Goal: Information Seeking & Learning: Learn about a topic

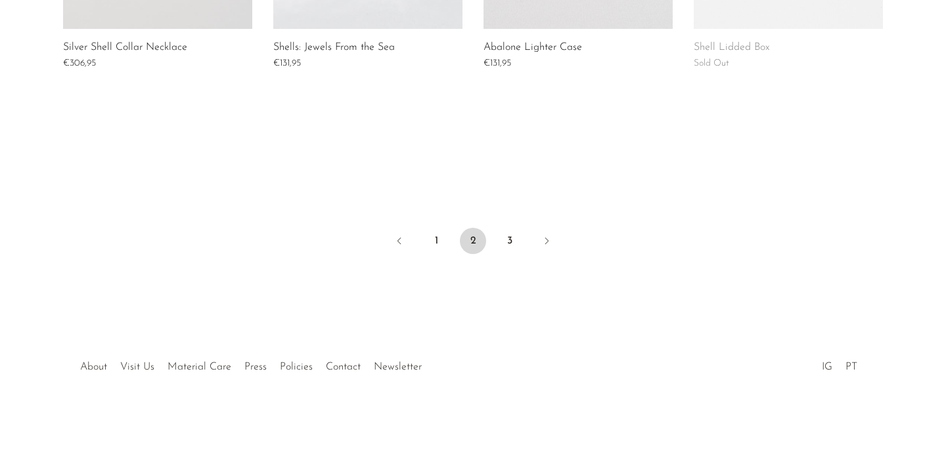
scroll to position [1180, 0]
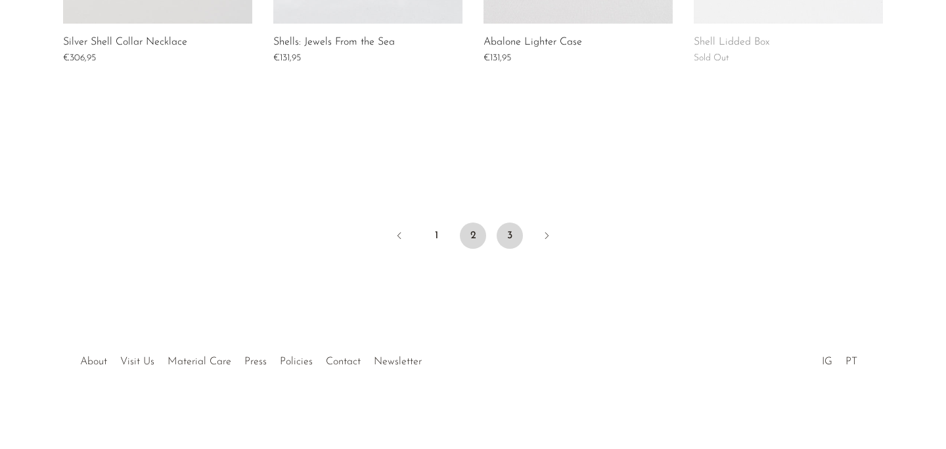
click at [511, 230] on link "3" at bounding box center [510, 236] width 26 height 26
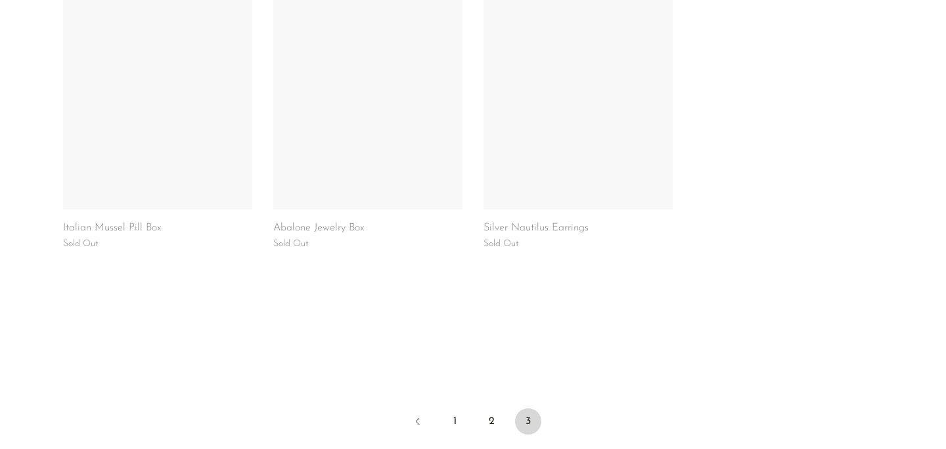
scroll to position [1005, 0]
